Goal: Contribute content: Contribute content

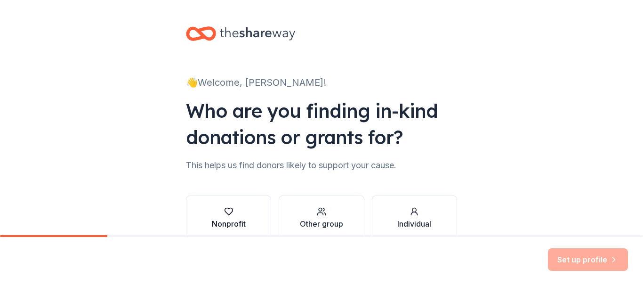
click at [247, 217] on button "Nonprofit" at bounding box center [228, 217] width 85 height 45
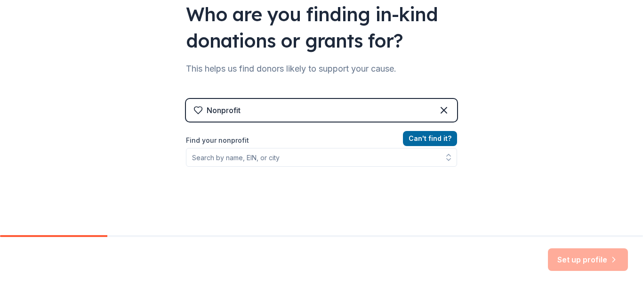
scroll to position [97, 0]
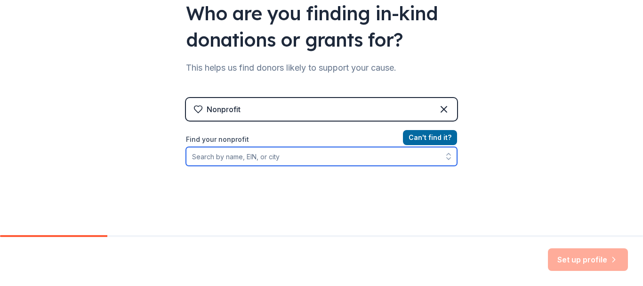
click at [296, 155] on input "Find your nonprofit" at bounding box center [321, 156] width 271 height 19
type input "Family Care Connection"
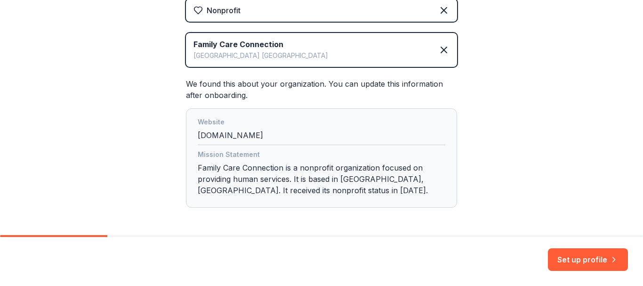
scroll to position [233, 0]
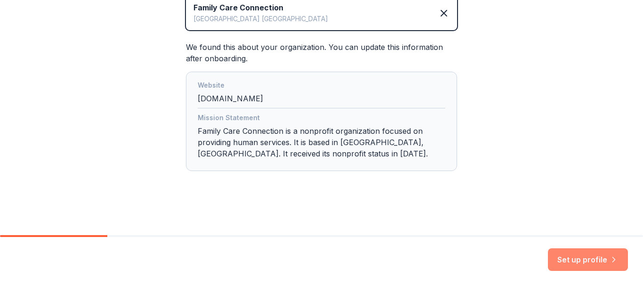
click at [592, 258] on button "Set up profile" at bounding box center [588, 259] width 80 height 23
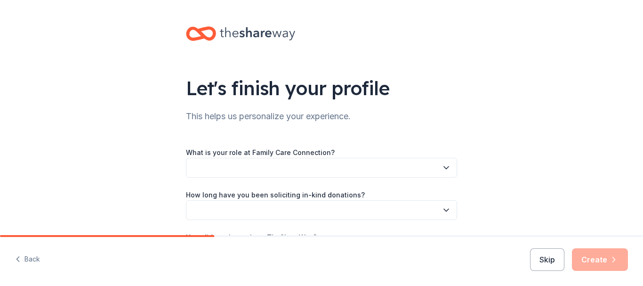
click at [442, 165] on icon "button" at bounding box center [445, 167] width 9 height 9
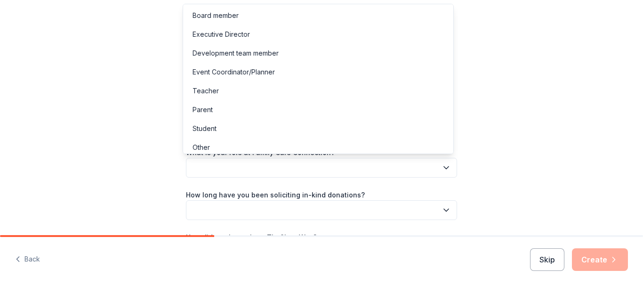
click at [442, 165] on icon "button" at bounding box center [445, 167] width 9 height 9
click at [234, 14] on div "Board member" at bounding box center [215, 15] width 46 height 11
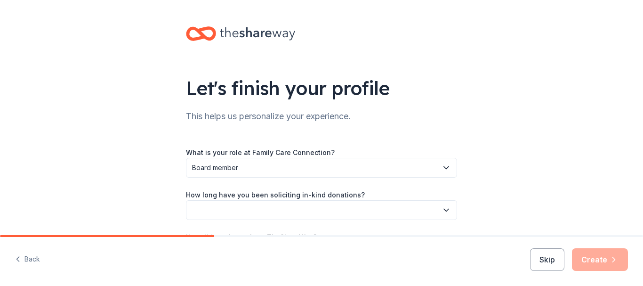
click at [443, 208] on icon "button" at bounding box center [445, 209] width 9 height 9
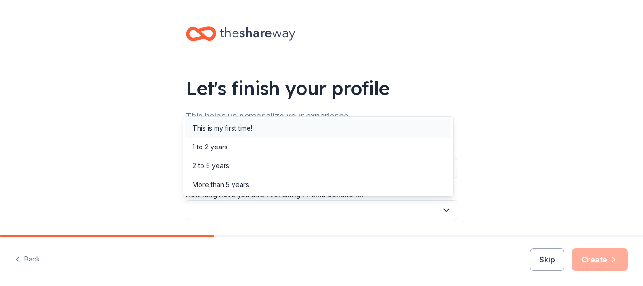
click at [248, 126] on div "This is my first time!" at bounding box center [222, 127] width 60 height 11
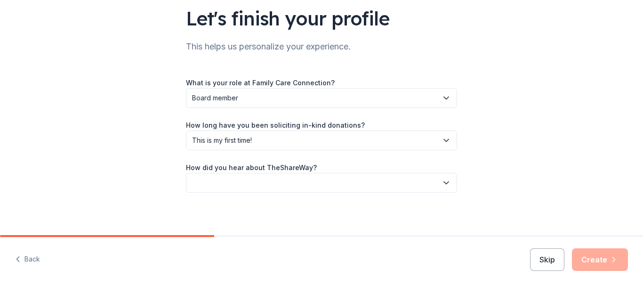
scroll to position [72, 0]
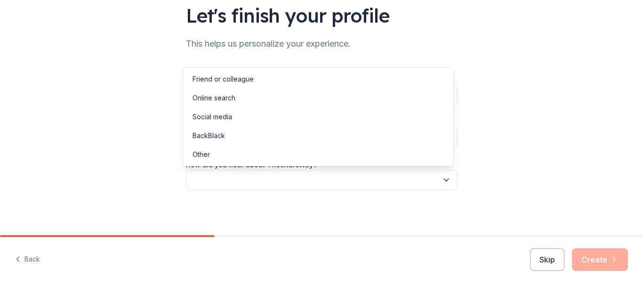
click at [441, 178] on icon "button" at bounding box center [445, 179] width 9 height 9
click at [234, 98] on div "Online search" at bounding box center [213, 97] width 43 height 11
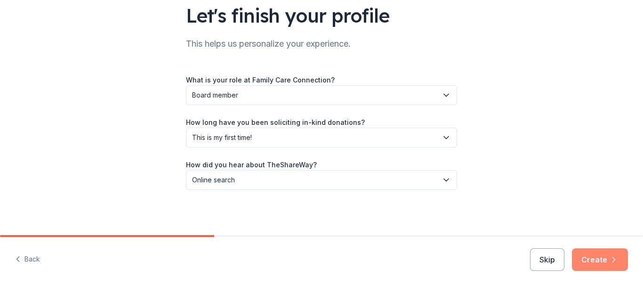
click at [605, 255] on button "Create" at bounding box center [600, 259] width 56 height 23
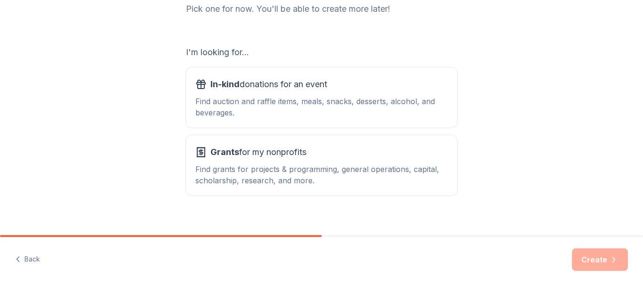
scroll to position [145, 0]
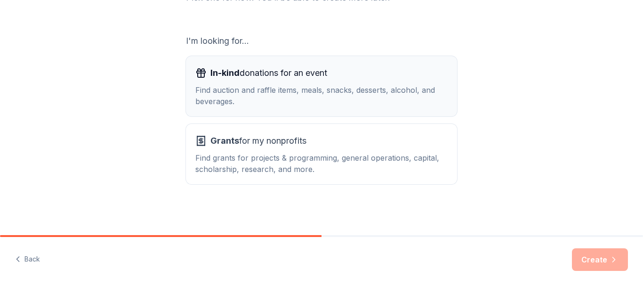
click at [373, 91] on div "Find auction and raffle items, meals, snacks, desserts, alcohol, and beverages." at bounding box center [321, 95] width 252 height 23
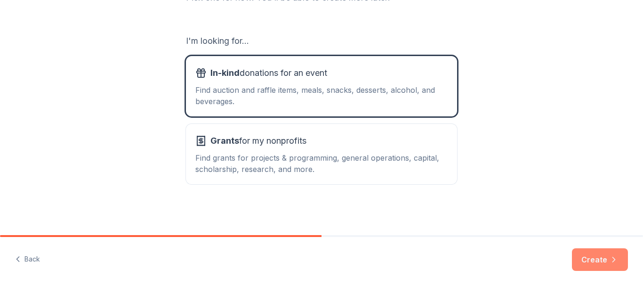
click at [600, 256] on button "Create" at bounding box center [600, 259] width 56 height 23
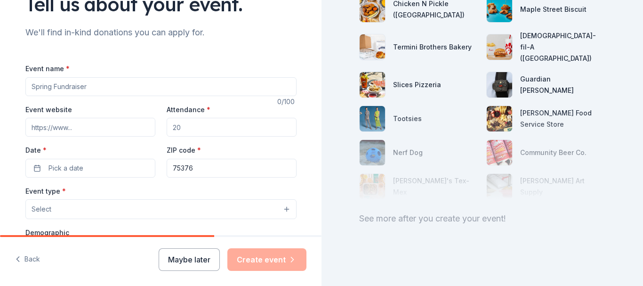
scroll to position [81, 0]
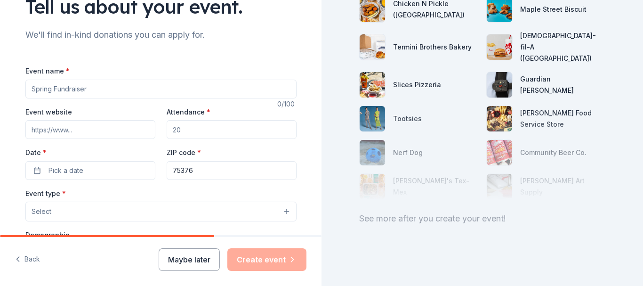
click at [86, 91] on input "Event name *" at bounding box center [160, 89] width 271 height 19
type input "Domestic Violence Brunch and Silent Auction"
click at [74, 128] on input "Event website" at bounding box center [90, 129] width 130 height 19
click at [178, 128] on input "Attendance *" at bounding box center [232, 129] width 130 height 19
type input "75"
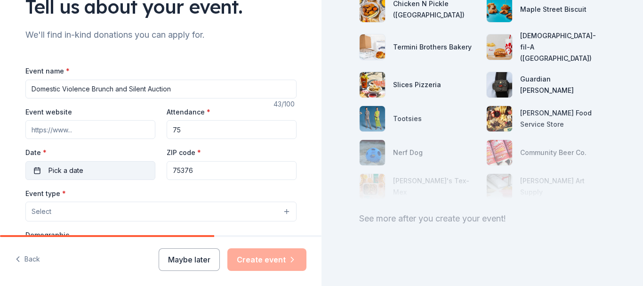
click at [33, 170] on button "Pick a date" at bounding box center [90, 170] width 130 height 19
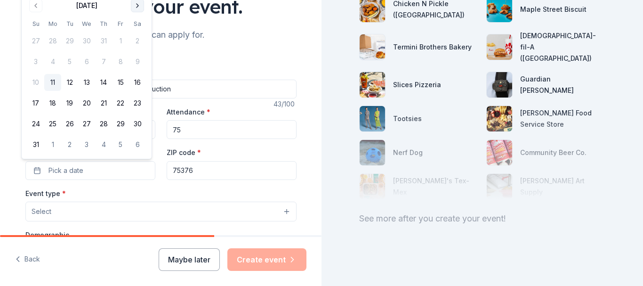
click at [138, 6] on button "Go to next month" at bounding box center [137, 5] width 13 height 13
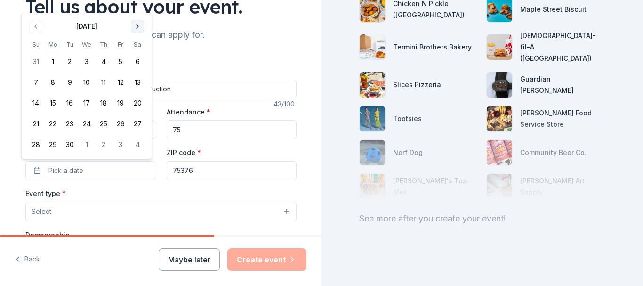
click at [138, 6] on div "Tell us about your event." at bounding box center [160, 6] width 271 height 26
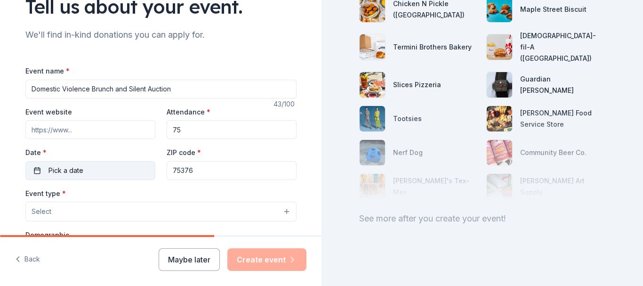
click at [111, 168] on button "Pick a date" at bounding box center [90, 170] width 130 height 19
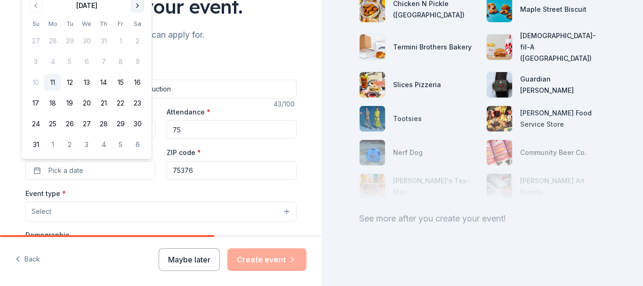
click at [137, 6] on button "Go to next month" at bounding box center [137, 5] width 13 height 13
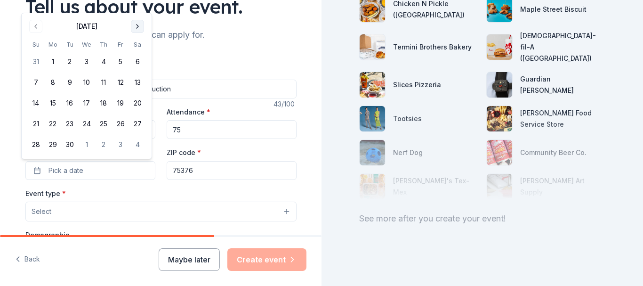
click at [137, 24] on button "Go to next month" at bounding box center [137, 26] width 13 height 13
click at [138, 123] on button "25" at bounding box center [137, 123] width 17 height 17
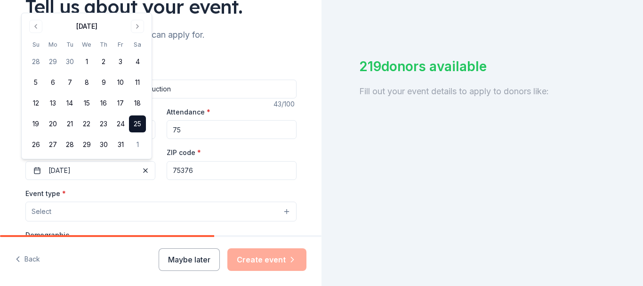
scroll to position [133, 0]
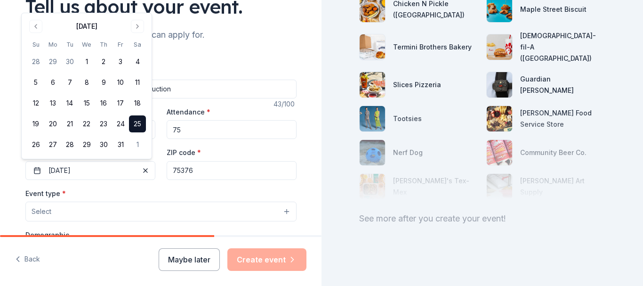
click at [242, 200] on div "Event type * Select" at bounding box center [160, 204] width 271 height 34
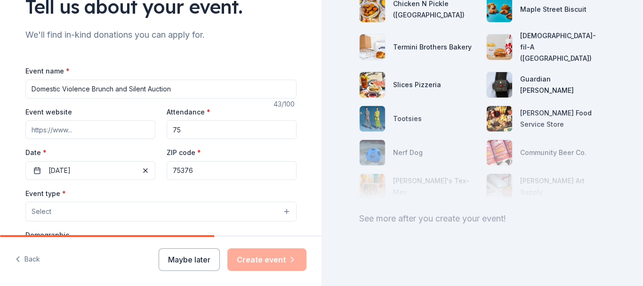
click at [286, 209] on button "Select" at bounding box center [160, 211] width 271 height 20
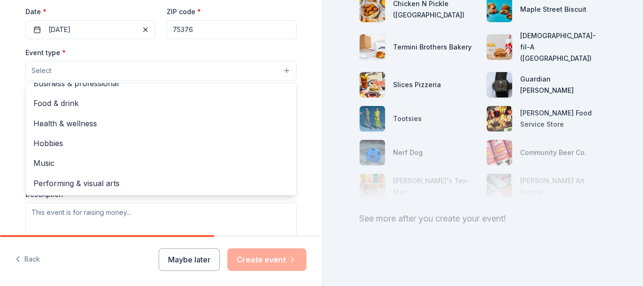
scroll to position [0, 0]
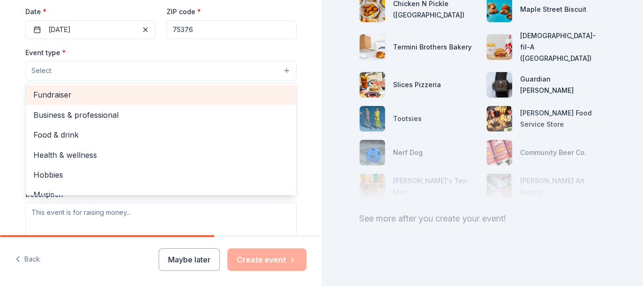
click at [63, 93] on span "Fundraiser" at bounding box center [160, 94] width 255 height 12
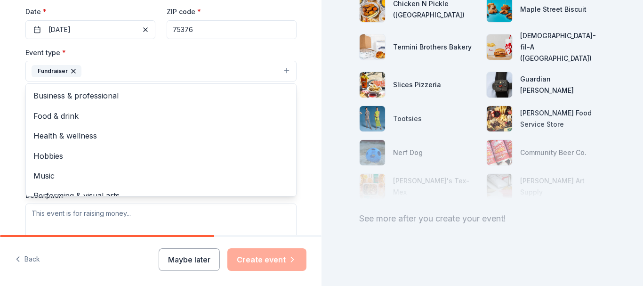
click at [272, 212] on div "Event type * Fundraiser Business & professional Food & drink Health & wellness …" at bounding box center [160, 146] width 271 height 199
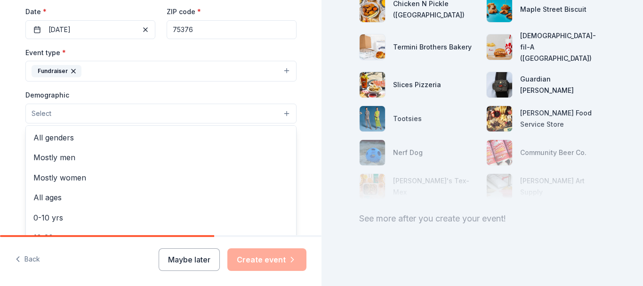
click at [281, 113] on button "Select" at bounding box center [160, 114] width 271 height 20
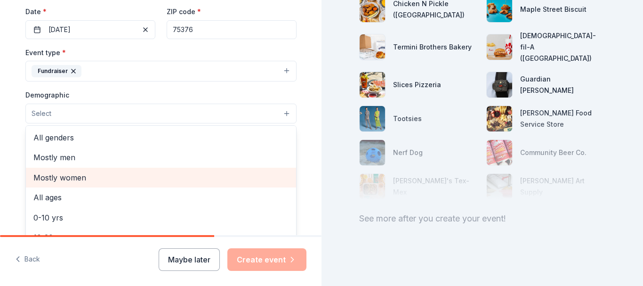
click at [65, 175] on span "Mostly women" at bounding box center [160, 177] width 255 height 12
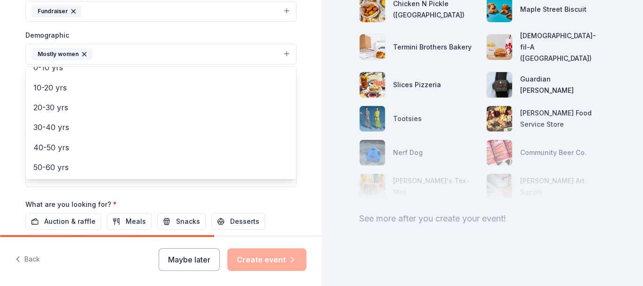
scroll to position [73, 0]
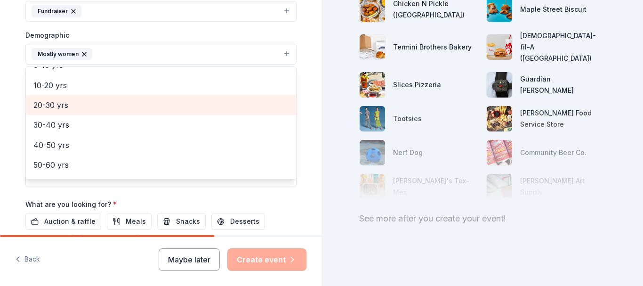
click at [60, 105] on span "20-30 yrs" at bounding box center [160, 105] width 255 height 12
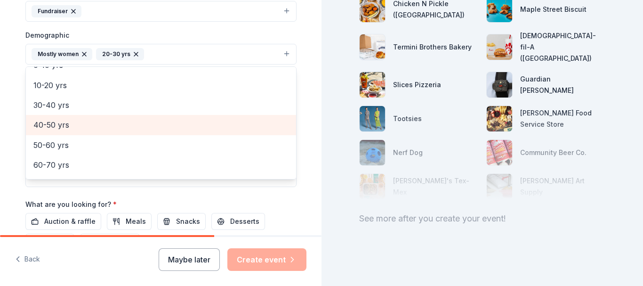
click at [58, 121] on span "40-50 yrs" at bounding box center [160, 125] width 255 height 12
click at [72, 124] on span "50-60 yrs" at bounding box center [160, 125] width 255 height 12
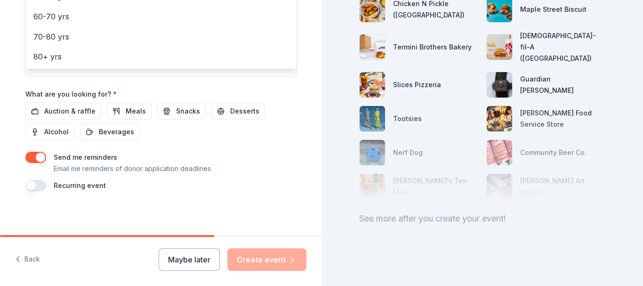
scroll to position [393, 0]
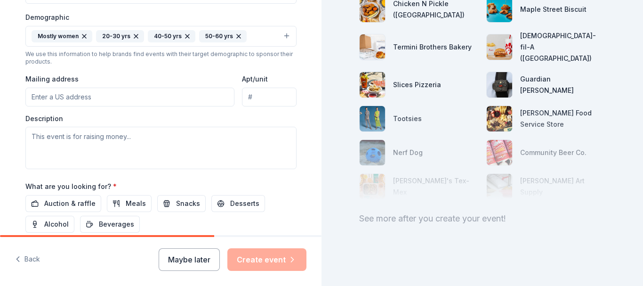
scroll to position [305, 0]
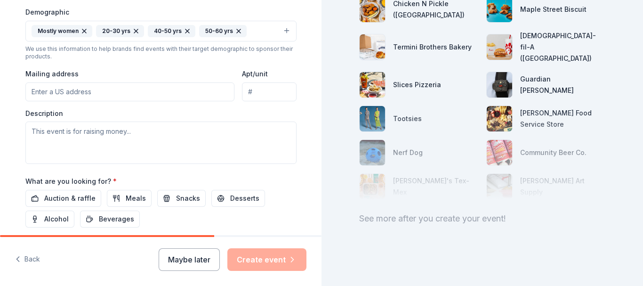
click at [166, 95] on input "Mailing address" at bounding box center [129, 91] width 209 height 19
type input "[STREET_ADDRESS][PERSON_NAME]"
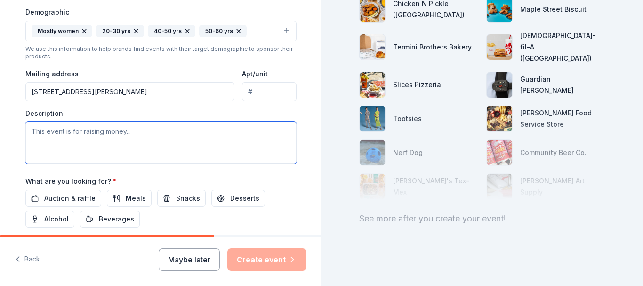
click at [106, 138] on textarea at bounding box center [160, 142] width 271 height 42
paste textarea "The Circle of Healing offers community education, support, and advocacy for vic…"
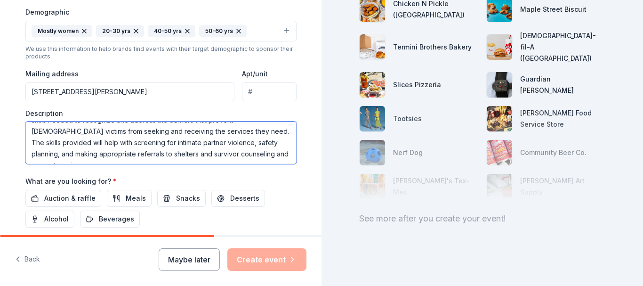
scroll to position [68, 0]
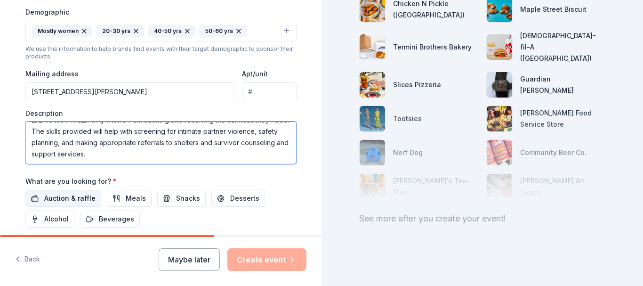
type textarea "This event is in support of our "Circle of Healing" program. The Circle of Heal…"
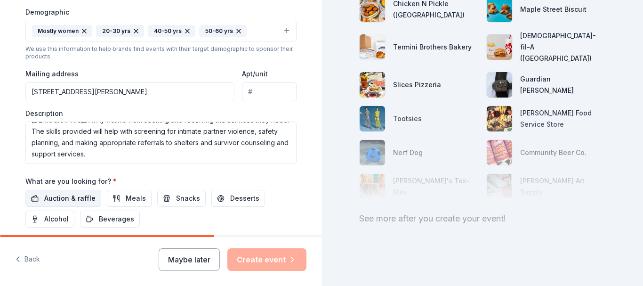
click at [81, 196] on span "Auction & raffle" at bounding box center [69, 197] width 51 height 11
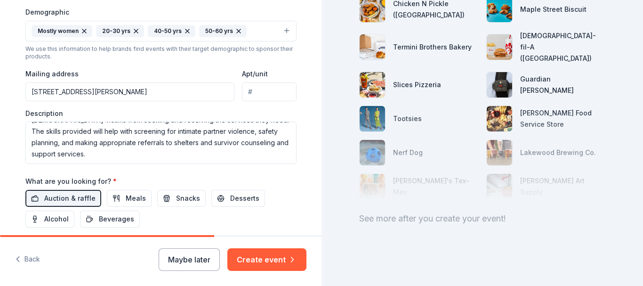
scroll to position [393, 0]
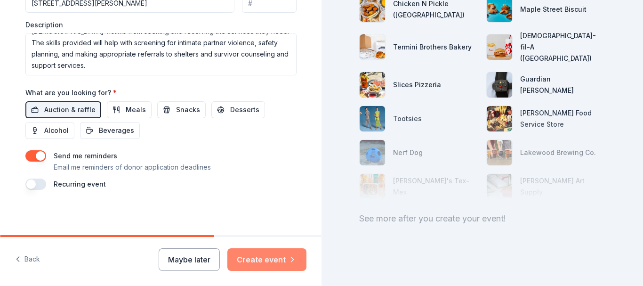
click at [270, 258] on button "Create event" at bounding box center [266, 259] width 79 height 23
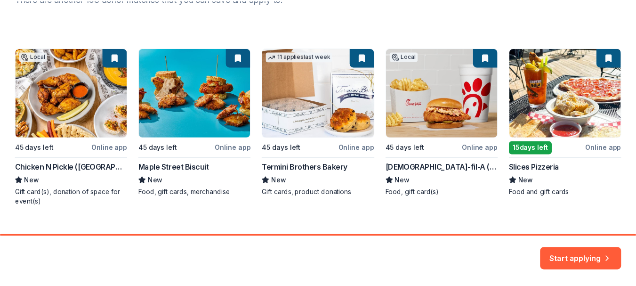
scroll to position [144, 0]
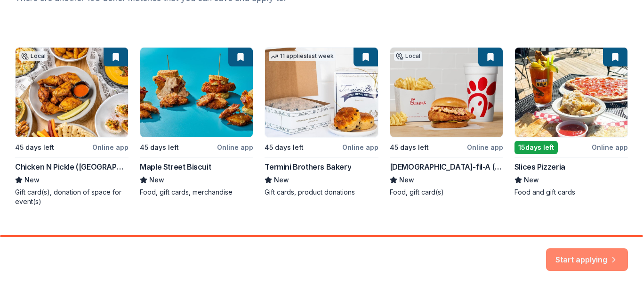
click at [580, 252] on button "Start applying" at bounding box center [587, 253] width 82 height 23
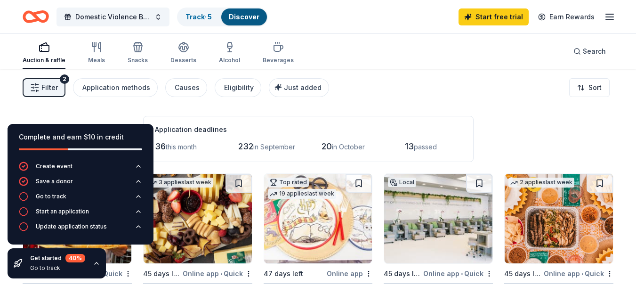
click at [382, 99] on div "Filter 2 Application methods Causes Eligibility Just added Sort" at bounding box center [318, 88] width 636 height 38
click at [138, 163] on icon "button" at bounding box center [139, 166] width 8 height 8
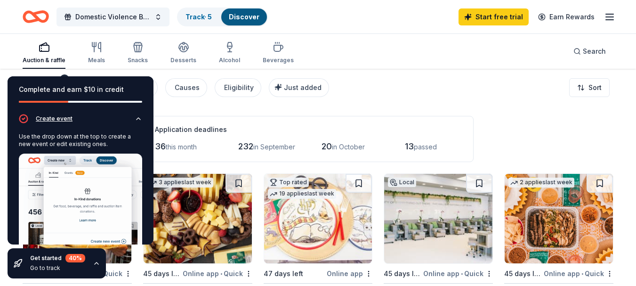
click at [135, 120] on icon "button" at bounding box center [139, 119] width 8 height 8
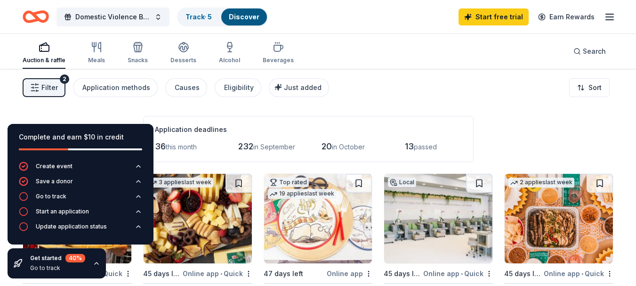
drag, startPoint x: 140, startPoint y: 131, endPoint x: 107, endPoint y: 140, distance: 34.6
click at [107, 140] on div "Complete and earn $10 in credit" at bounding box center [80, 136] width 123 height 11
click at [130, 137] on div "Complete and earn $10 in credit" at bounding box center [80, 136] width 123 height 11
click at [160, 155] on div "Complete and earn $10 in credit Create event Save a donor Go to track Start an …" at bounding box center [80, 200] width 161 height 169
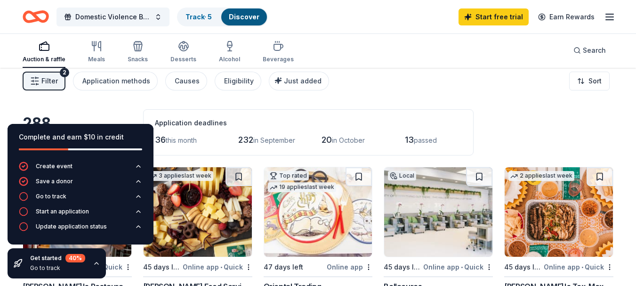
scroll to position [84, 0]
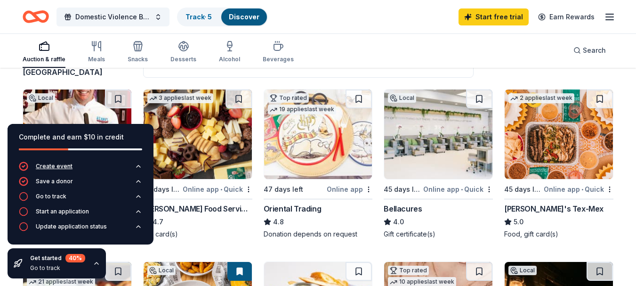
click at [58, 164] on div "Create event" at bounding box center [54, 166] width 37 height 8
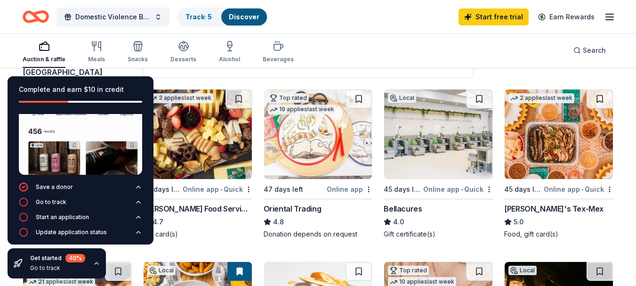
scroll to position [0, 0]
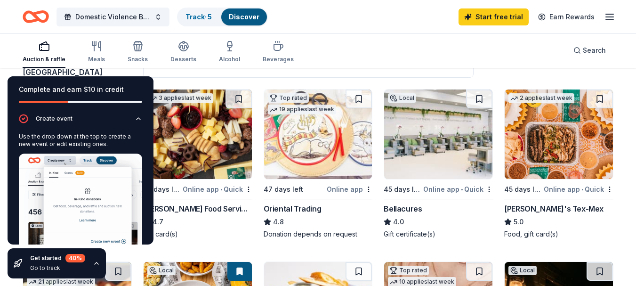
click at [132, 70] on div "Complete and earn $10 in credit Create event Use the drop down at the top to cr…" at bounding box center [80, 177] width 161 height 217
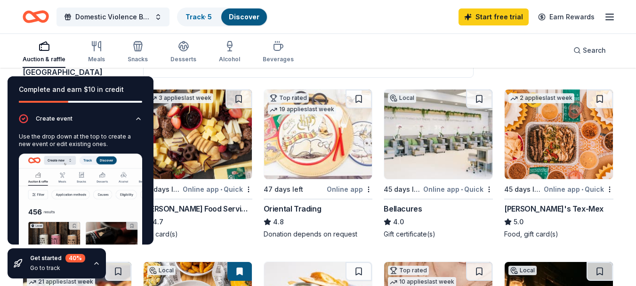
click at [156, 81] on div "Complete and earn $10 in credit Create event Use the drop down at the top to cr…" at bounding box center [80, 177] width 161 height 217
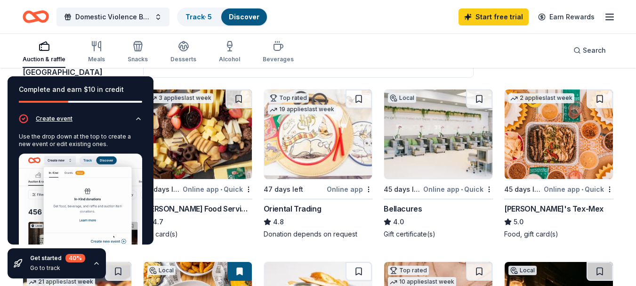
click at [135, 116] on icon "button" at bounding box center [139, 119] width 8 height 8
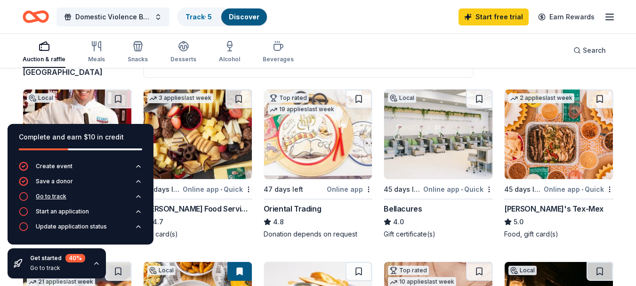
click at [138, 195] on icon "button" at bounding box center [139, 196] width 8 height 8
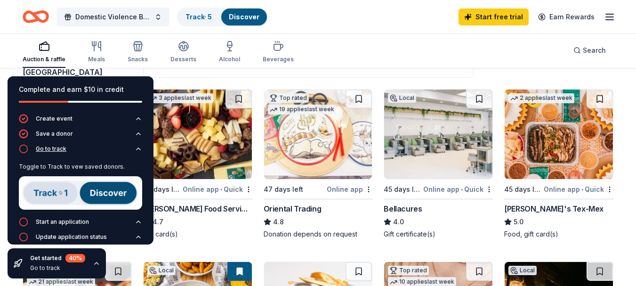
click at [135, 149] on icon "button" at bounding box center [139, 149] width 8 height 8
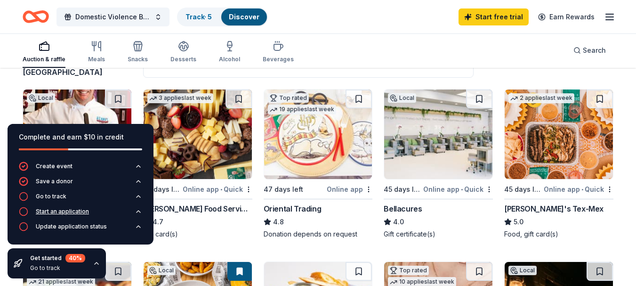
click at [136, 208] on icon "button" at bounding box center [139, 212] width 8 height 8
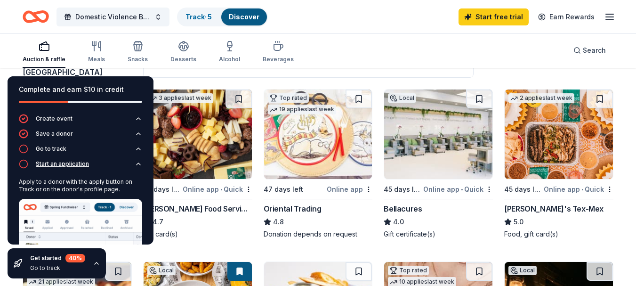
click at [74, 163] on div "Start an application" at bounding box center [62, 164] width 53 height 8
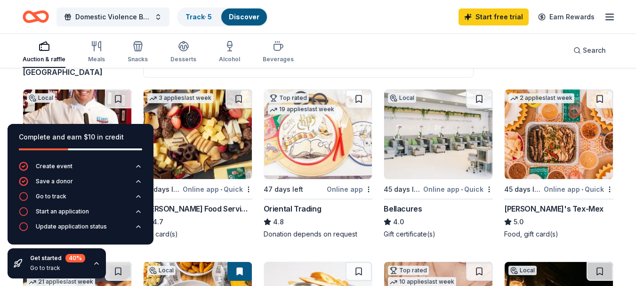
click at [140, 75] on div "288 results in [GEOGRAPHIC_DATA], [GEOGRAPHIC_DATA] Application deadlines 36 th…" at bounding box center [318, 55] width 591 height 46
